Goal: Transaction & Acquisition: Purchase product/service

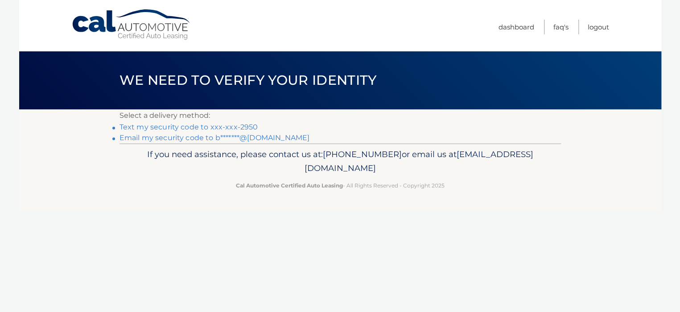
click at [157, 127] on link "Text my security code to xxx-xxx-2950" at bounding box center [189, 127] width 139 height 8
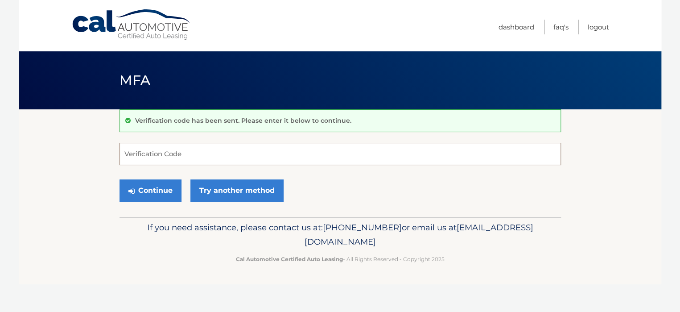
click at [165, 155] on input "Verification Code" at bounding box center [341, 154] width 442 height 22
type input "705985"
click at [143, 185] on button "Continue" at bounding box center [151, 190] width 62 height 22
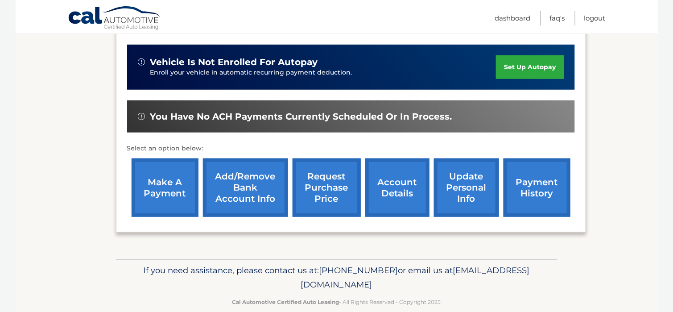
scroll to position [178, 0]
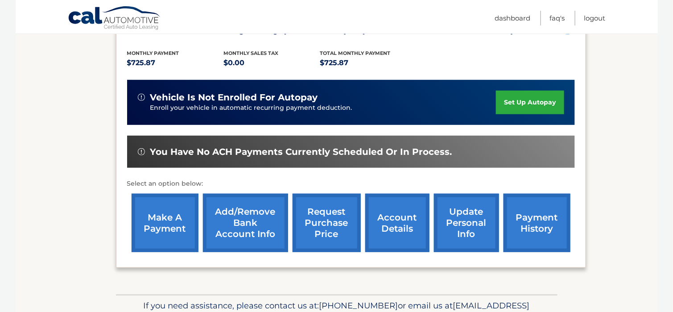
click at [153, 213] on link "make a payment" at bounding box center [165, 223] width 67 height 58
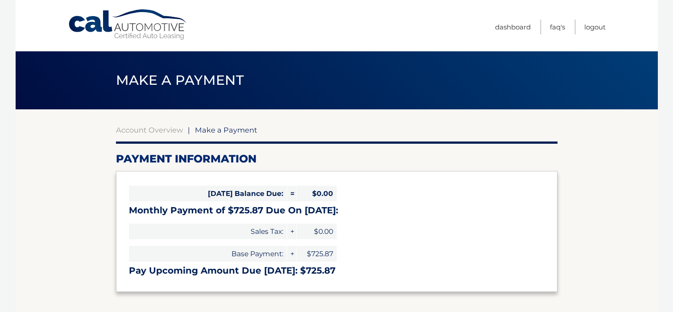
select select "ZjI2YzZlNjYtYzVkZS00YzRhLWE3OGMtZjRjYzVmOTdlZGUx"
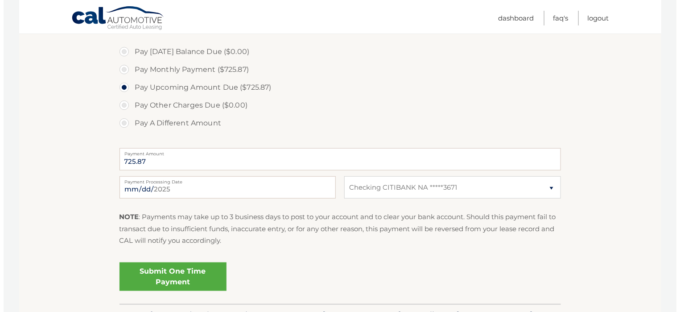
scroll to position [268, 0]
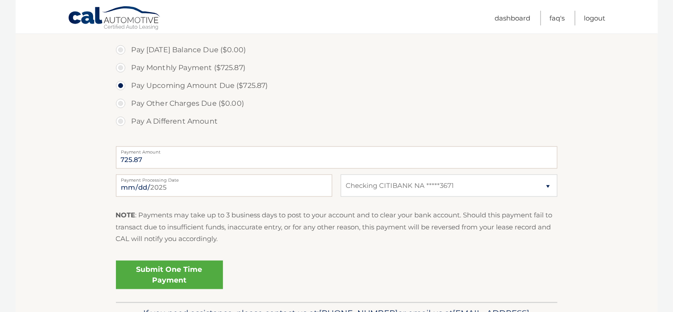
click at [177, 270] on link "Submit One Time Payment" at bounding box center [169, 274] width 107 height 29
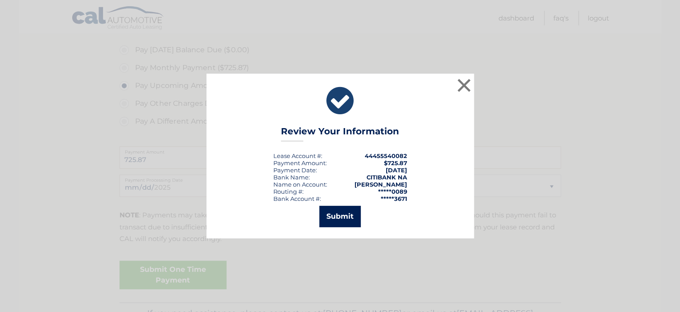
click at [341, 214] on button "Submit" at bounding box center [339, 216] width 41 height 21
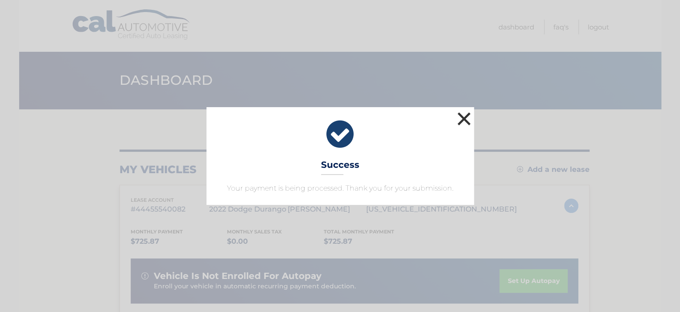
click at [456, 116] on button "×" at bounding box center [464, 119] width 18 height 18
